Goal: Check status: Check status

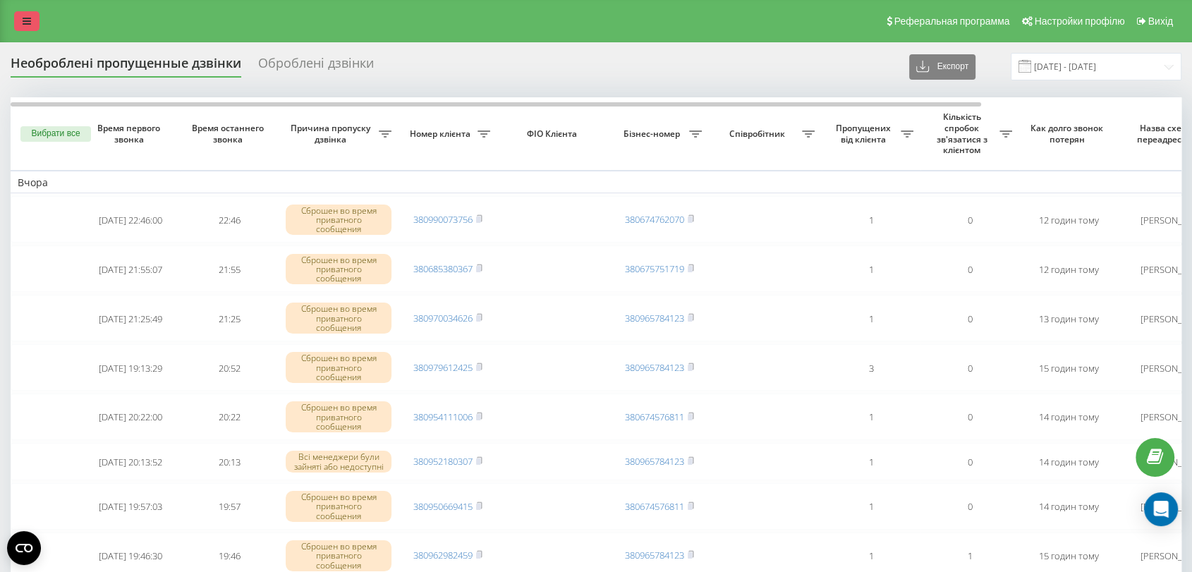
click at [19, 17] on link at bounding box center [26, 21] width 25 height 20
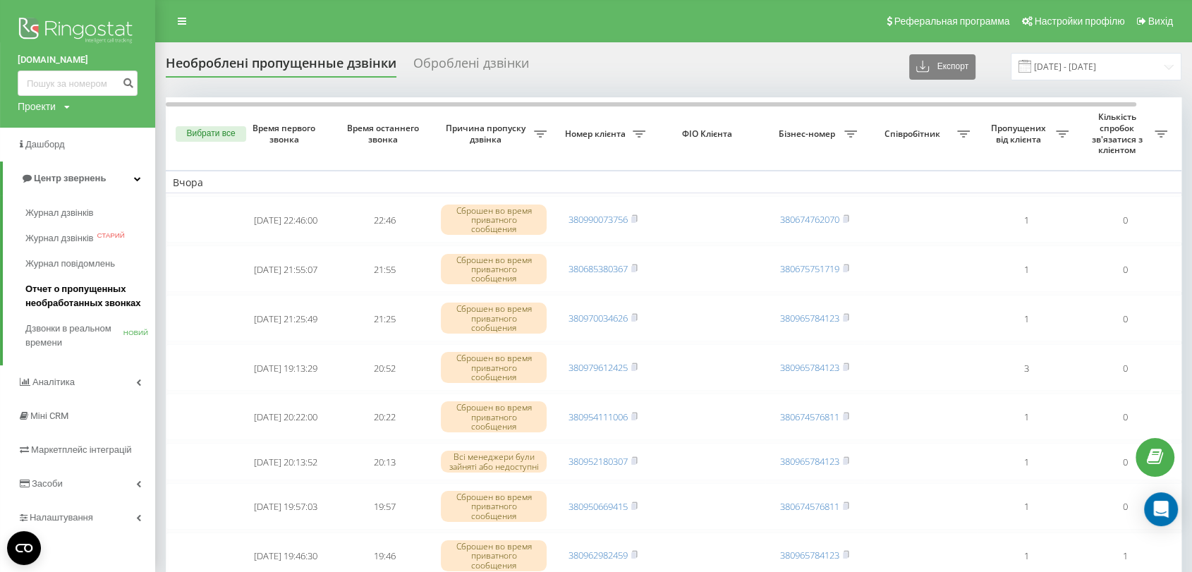
click at [68, 286] on font "Отчет о пропущенных необработанных звонках" at bounding box center [83, 296] width 116 height 25
